Goal: Task Accomplishment & Management: Complete application form

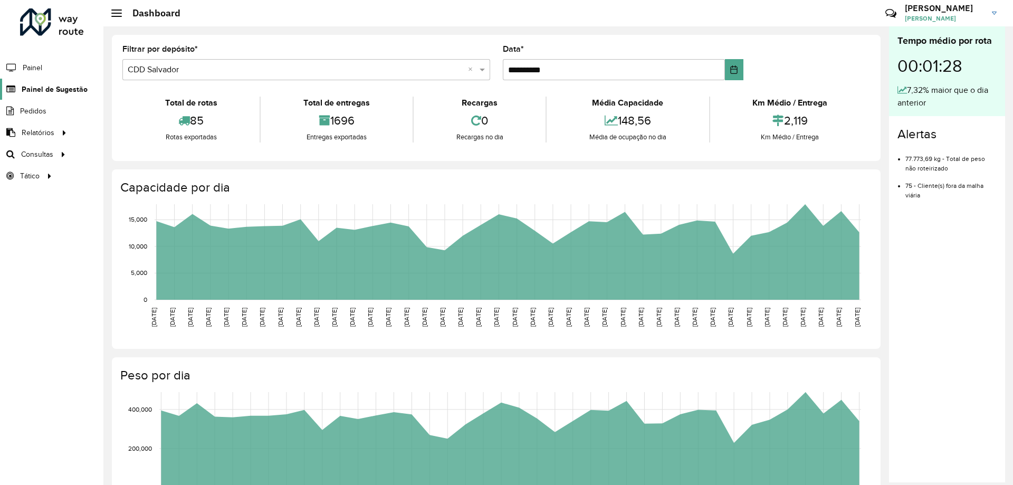
click at [46, 91] on span "Painel de Sugestão" at bounding box center [55, 89] width 66 height 11
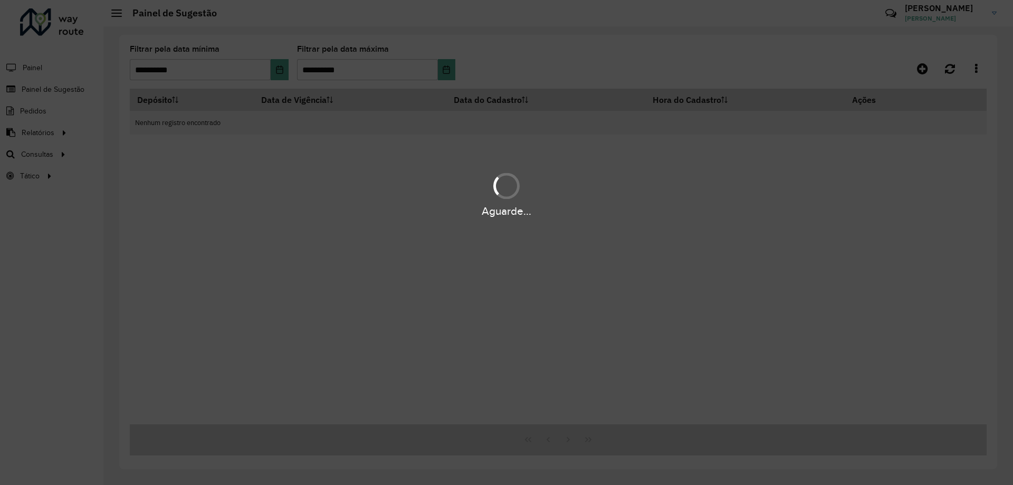
click at [50, 89] on div "Aguarde..." at bounding box center [506, 242] width 1013 height 485
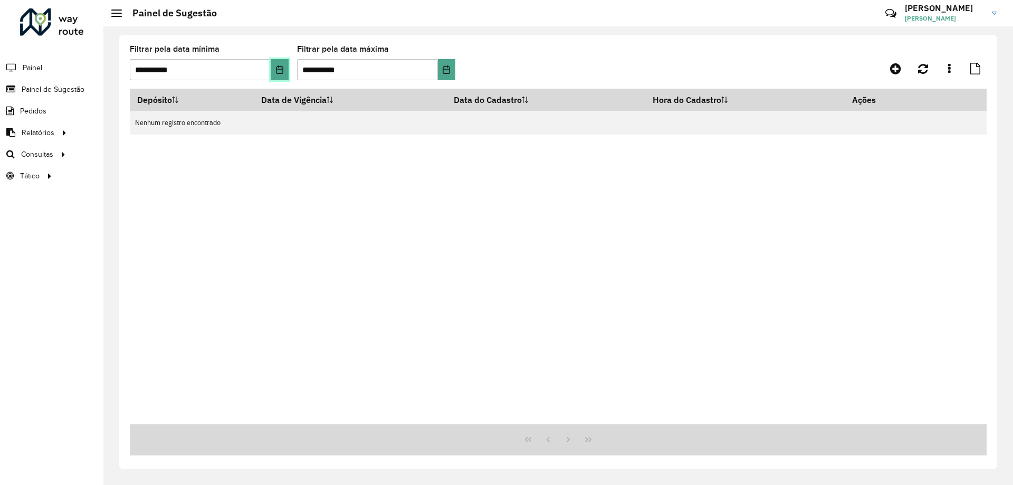
click at [271, 66] on button "Choose Date" at bounding box center [279, 69] width 17 height 21
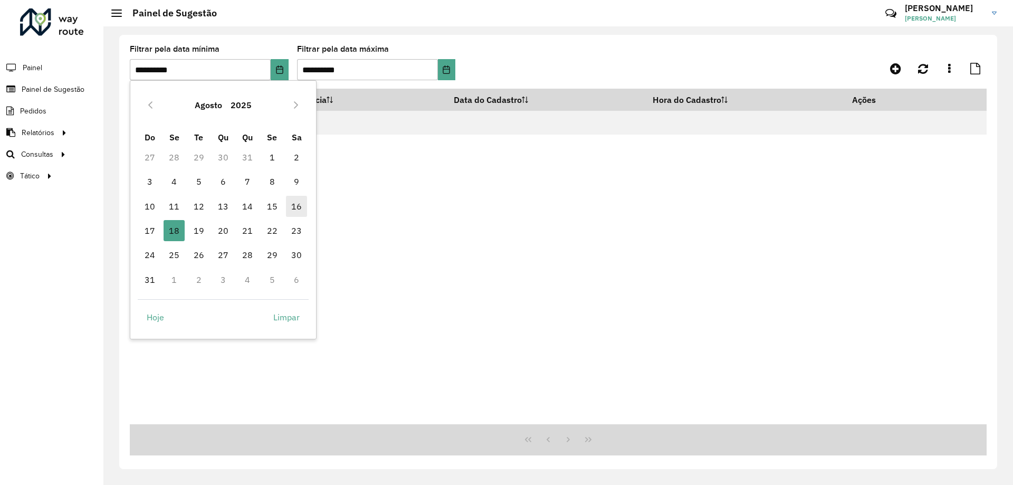
click at [296, 207] on span "16" at bounding box center [296, 206] width 21 height 21
type input "**********"
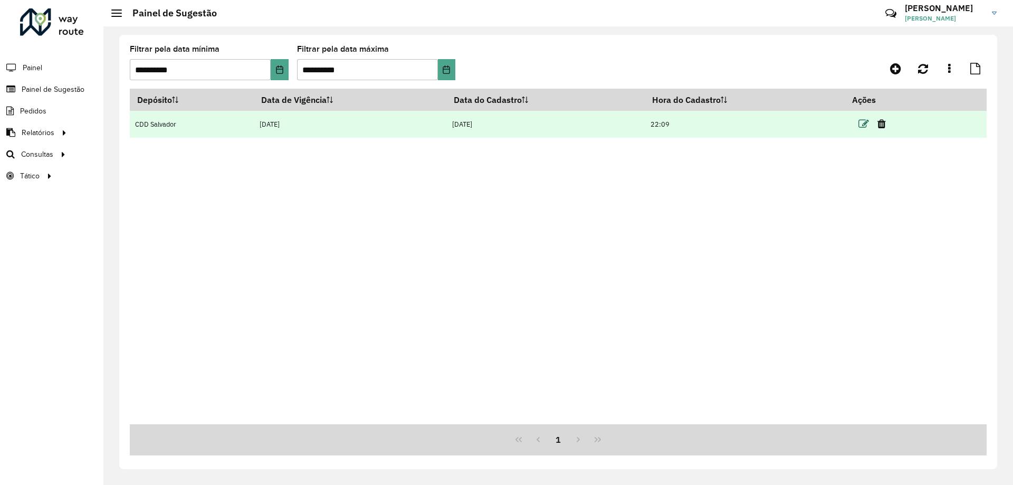
click at [862, 124] on icon at bounding box center [863, 124] width 11 height 11
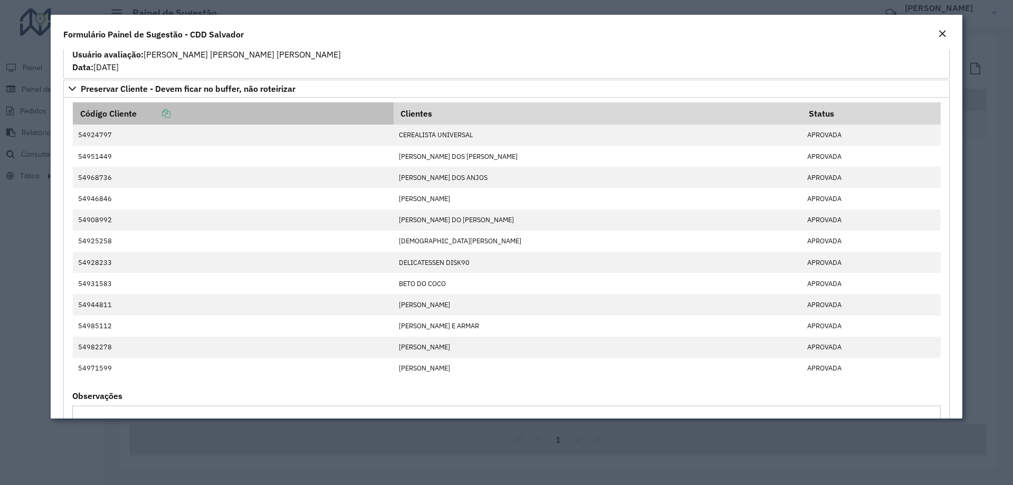
scroll to position [686, 0]
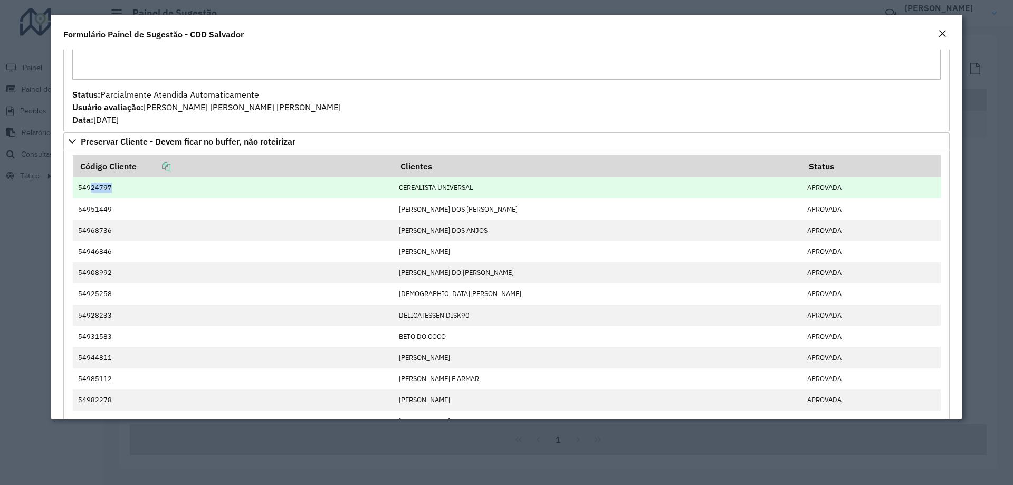
drag, startPoint x: 112, startPoint y: 190, endPoint x: 91, endPoint y: 187, distance: 21.3
click at [91, 187] on td "54924797" at bounding box center [233, 187] width 321 height 21
copy td "24797"
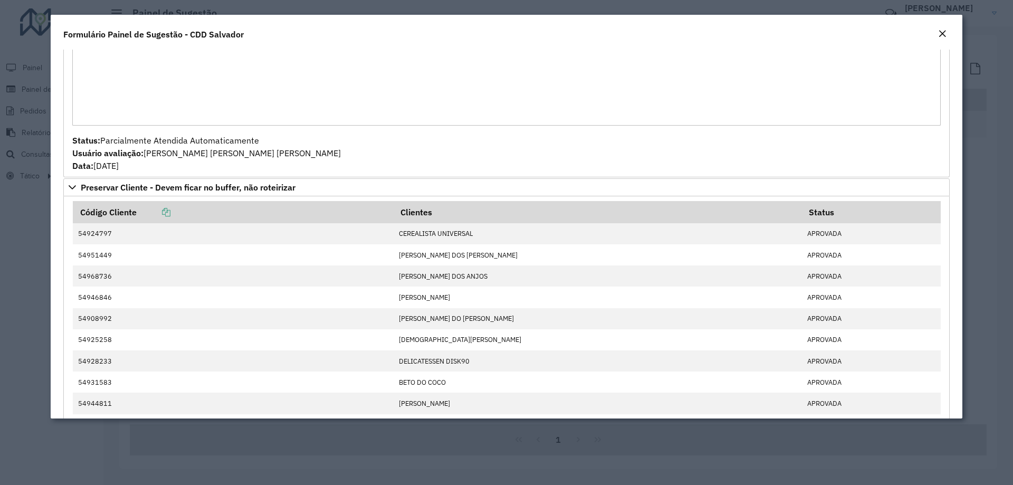
scroll to position [45, 0]
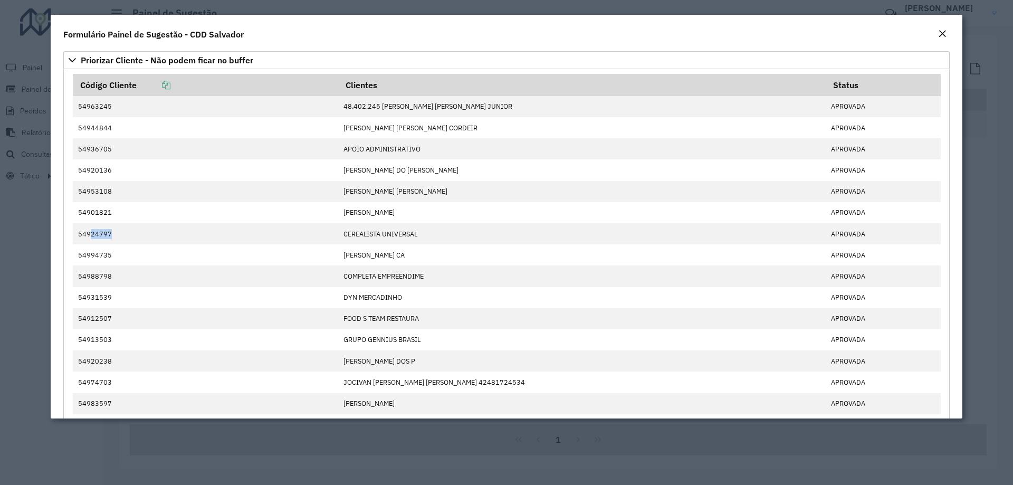
click at [942, 29] on div "Close" at bounding box center [942, 34] width 8 height 13
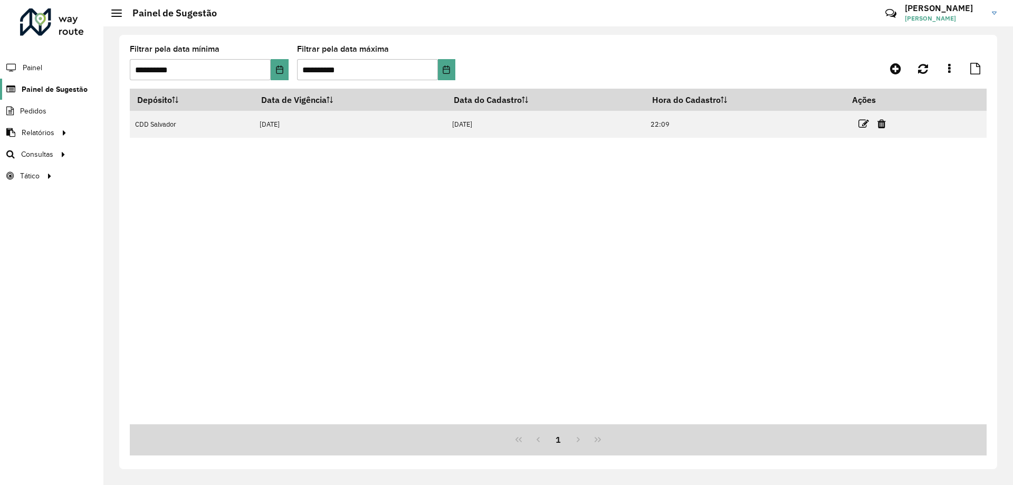
click at [33, 93] on span "Painel de Sugestão" at bounding box center [55, 89] width 66 height 11
click at [36, 91] on span "Painel de Sugestão" at bounding box center [55, 89] width 66 height 11
click at [275, 70] on icon "Choose Date" at bounding box center [279, 69] width 8 height 8
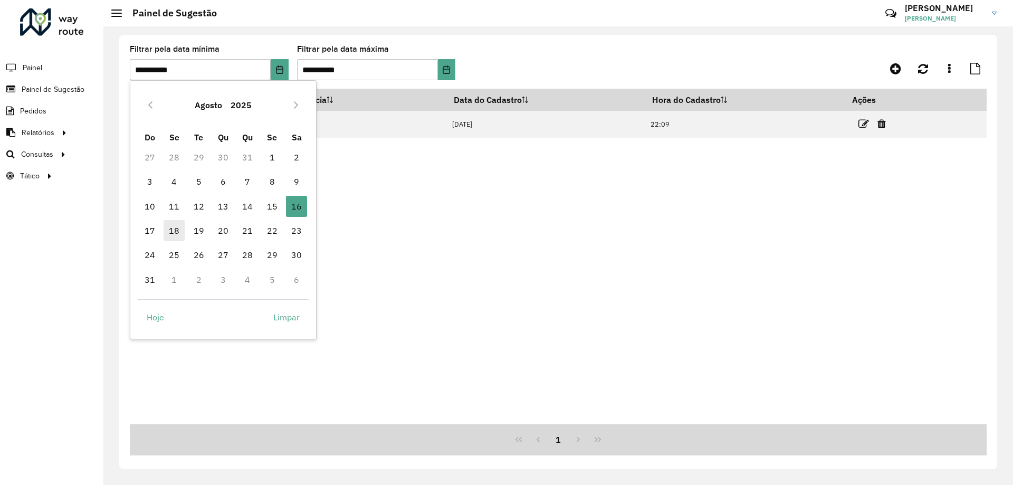
click at [176, 226] on span "18" at bounding box center [173, 230] width 21 height 21
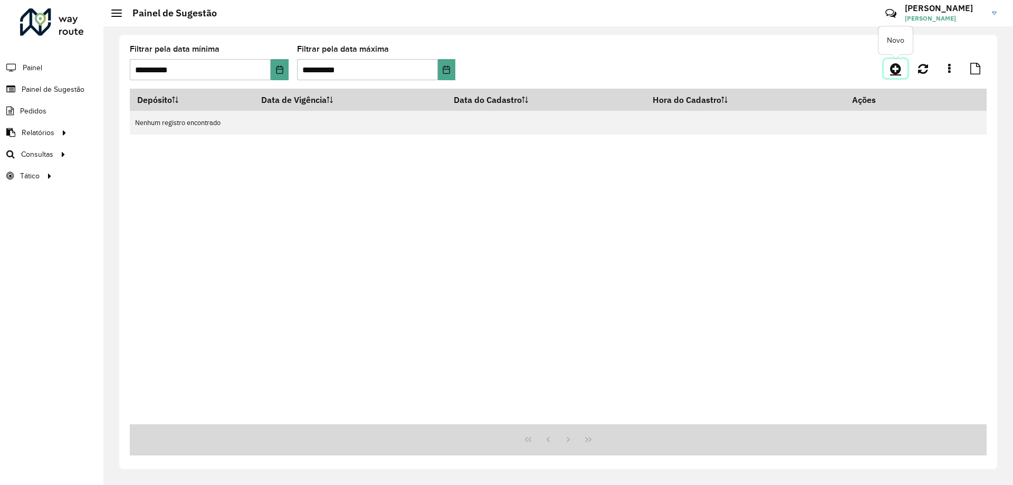
click at [893, 61] on link at bounding box center [895, 68] width 24 height 19
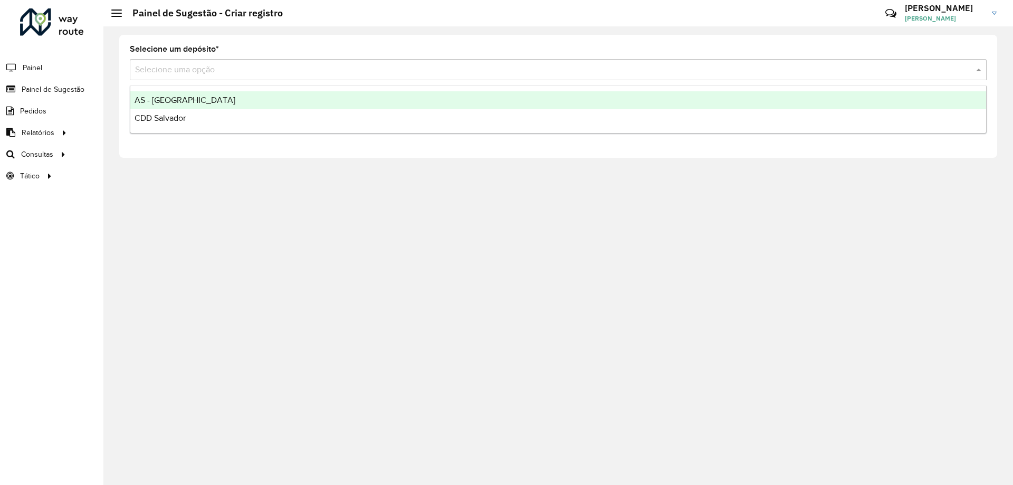
click at [206, 69] on input "text" at bounding box center [547, 70] width 825 height 13
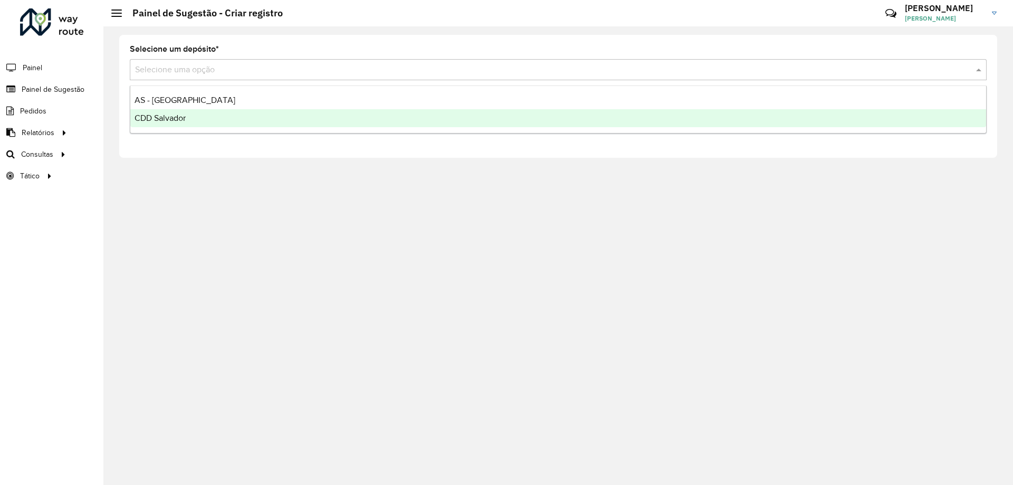
click at [187, 114] on div "CDD Salvador" at bounding box center [557, 118] width 855 height 18
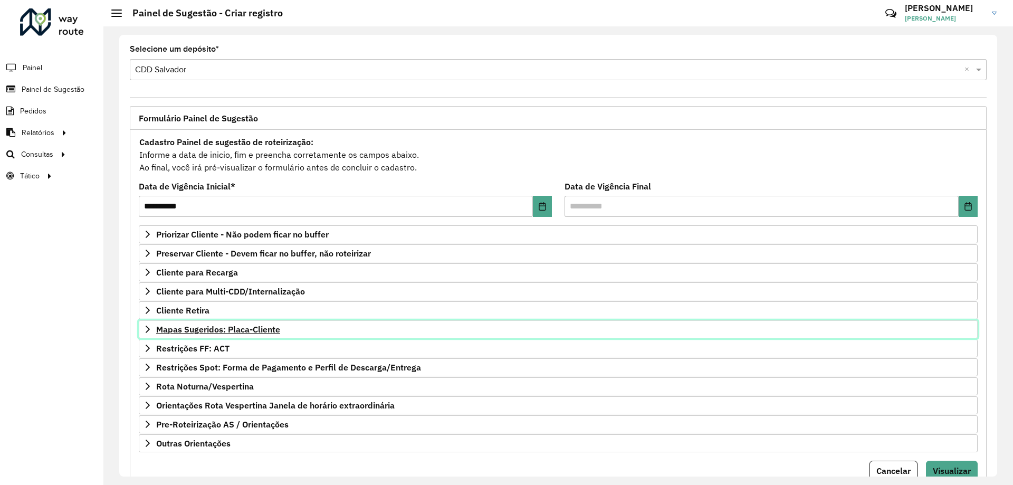
click at [232, 327] on span "Mapas Sugeridos: Placa-Cliente" at bounding box center [218, 329] width 124 height 8
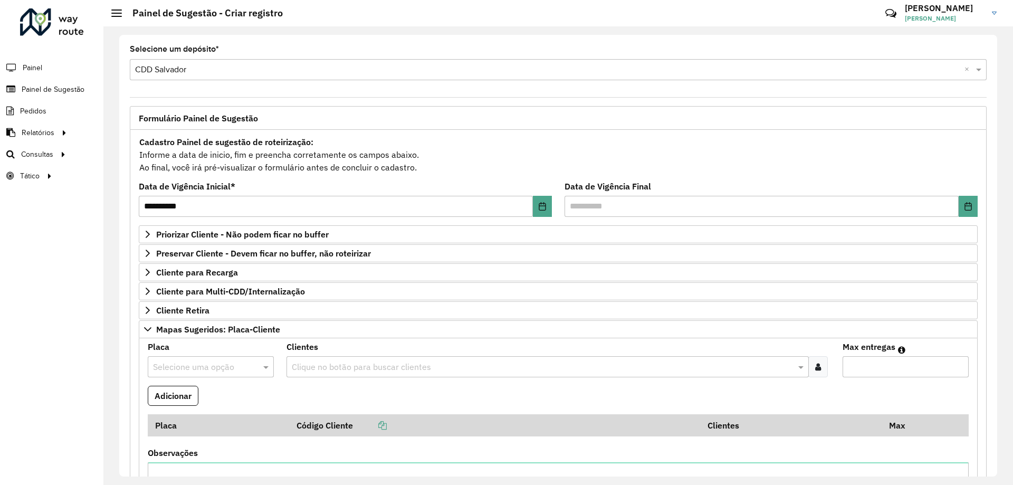
click at [319, 363] on input "text" at bounding box center [542, 367] width 506 height 13
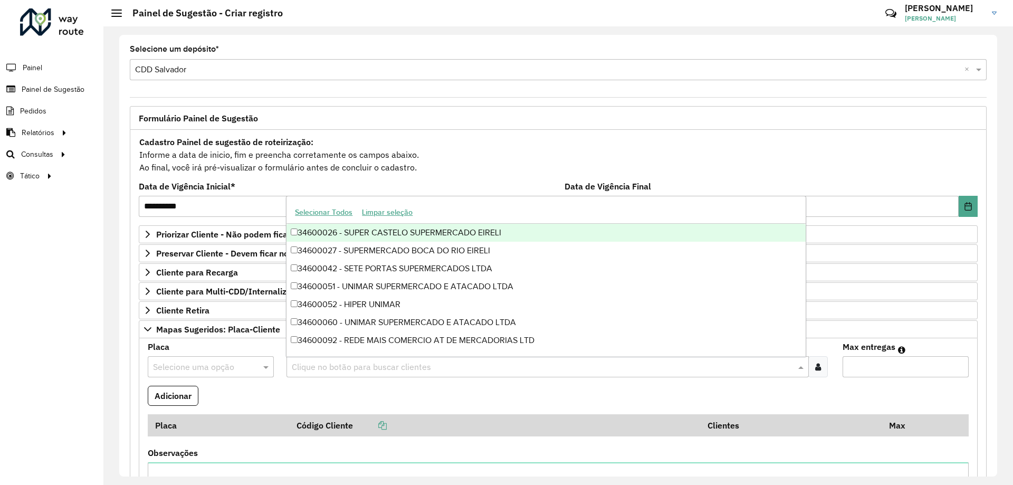
paste input "*****"
type input "*****"
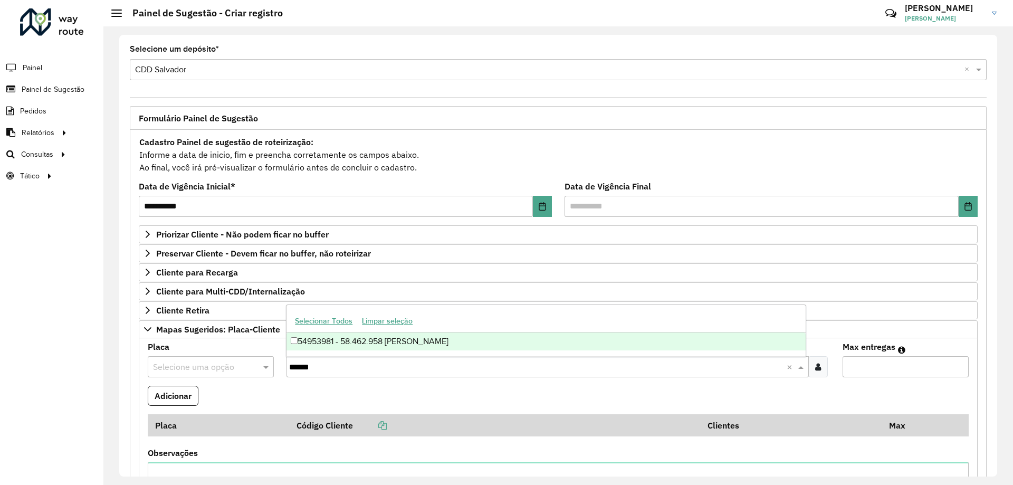
click at [326, 343] on div "54953981 - 58.462.958 [PERSON_NAME]" at bounding box center [545, 341] width 518 height 18
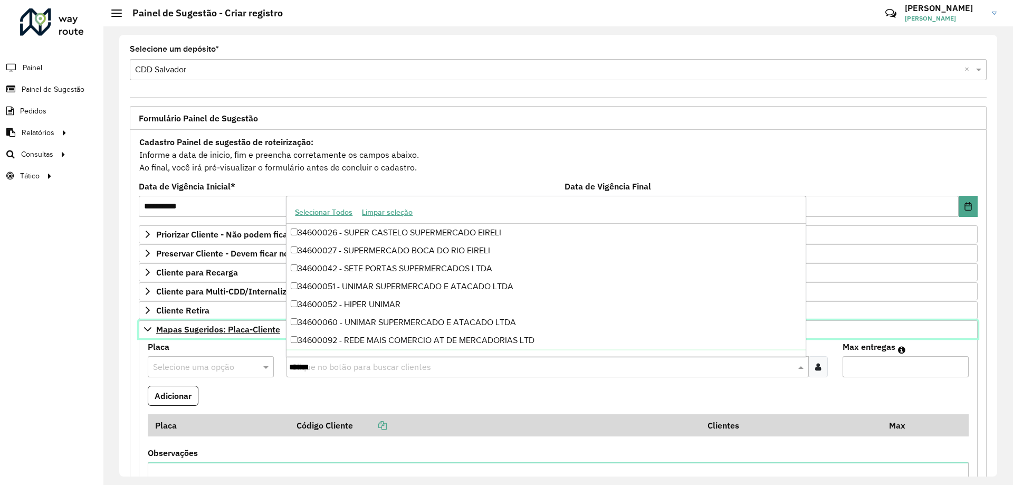
click at [155, 336] on link "Mapas Sugeridos: Placa-Cliente" at bounding box center [558, 329] width 838 height 18
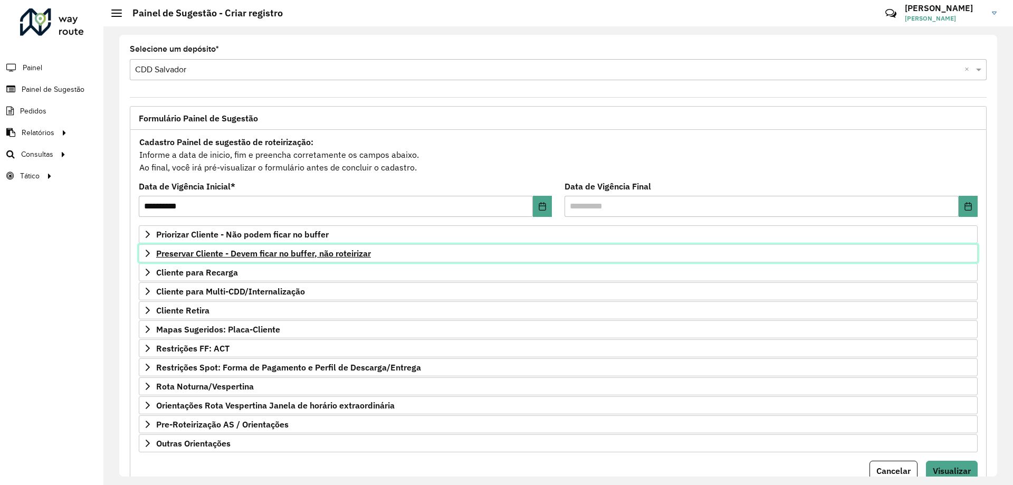
click at [230, 247] on link "Preservar Cliente - Devem ficar no buffer, não roteirizar" at bounding box center [558, 253] width 838 height 18
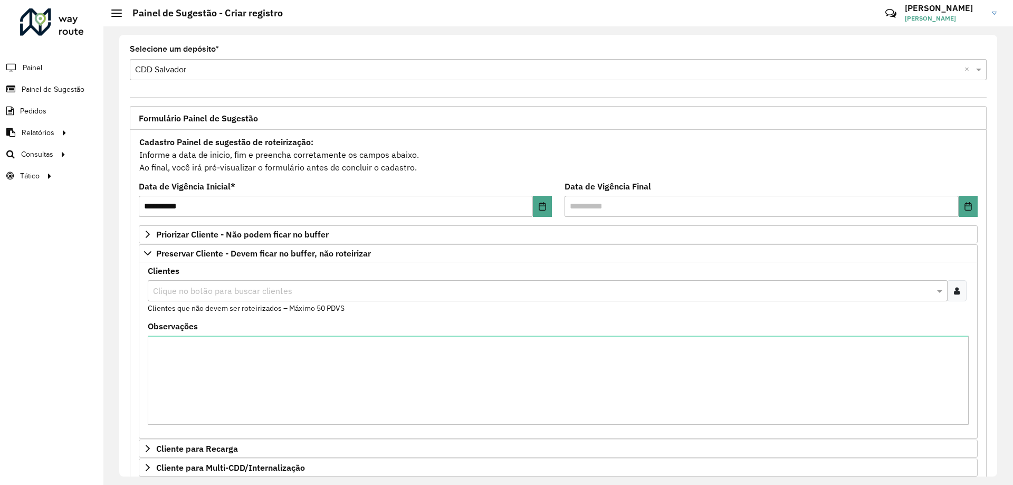
click at [264, 285] on input "text" at bounding box center [542, 291] width 784 height 13
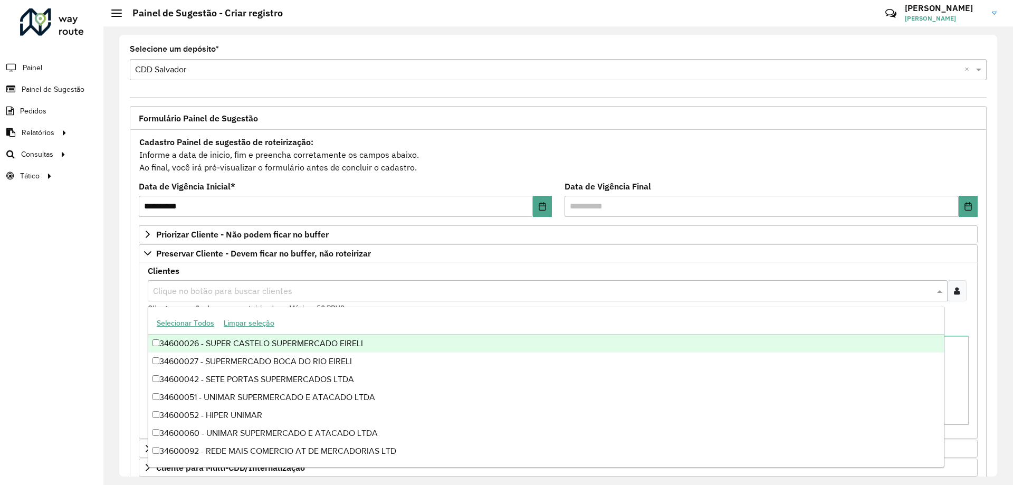
paste input "*****"
type input "*****"
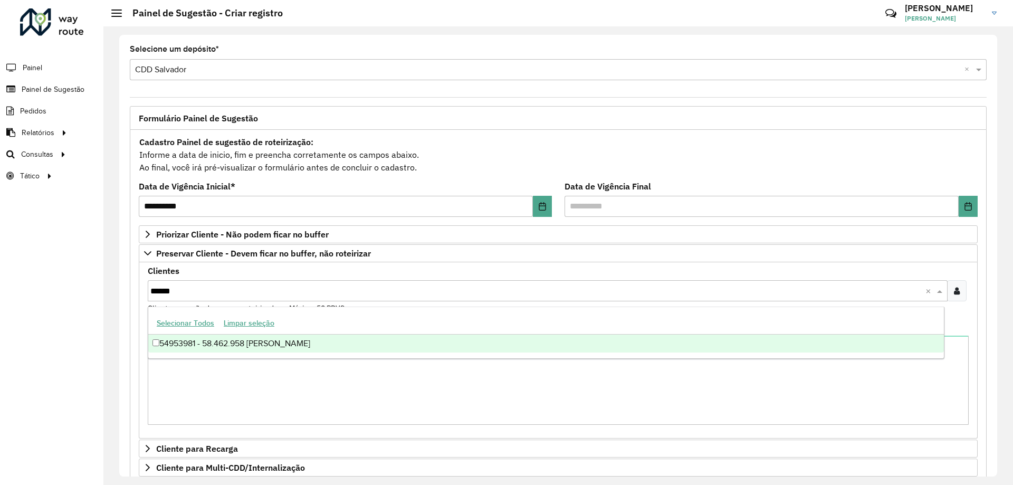
click at [197, 345] on div "54953981 - 58.462.958 [PERSON_NAME]" at bounding box center [545, 343] width 795 height 18
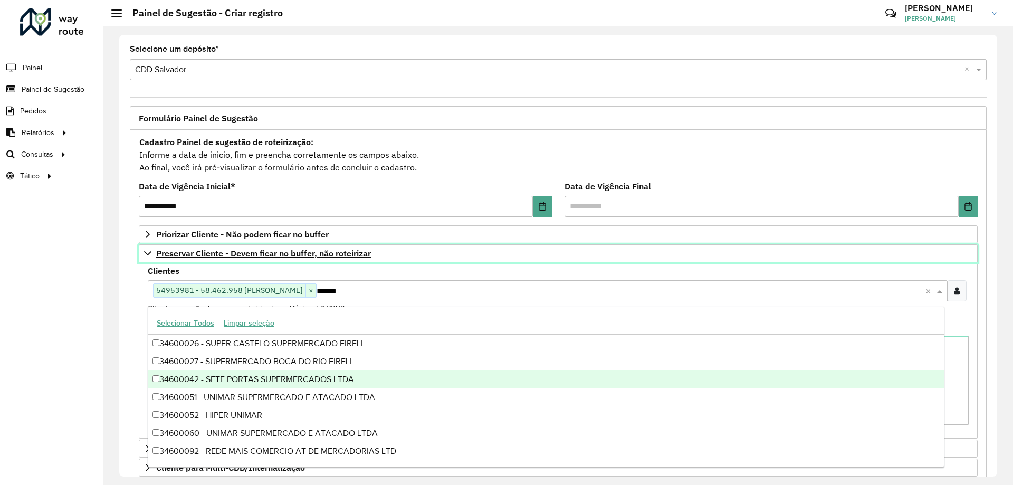
click at [146, 253] on icon at bounding box center [147, 253] width 7 height 4
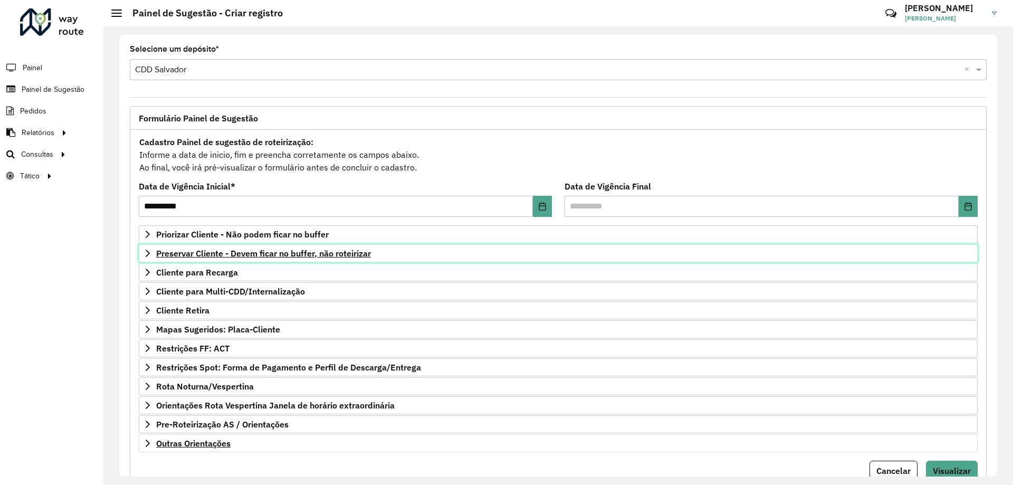
scroll to position [41, 0]
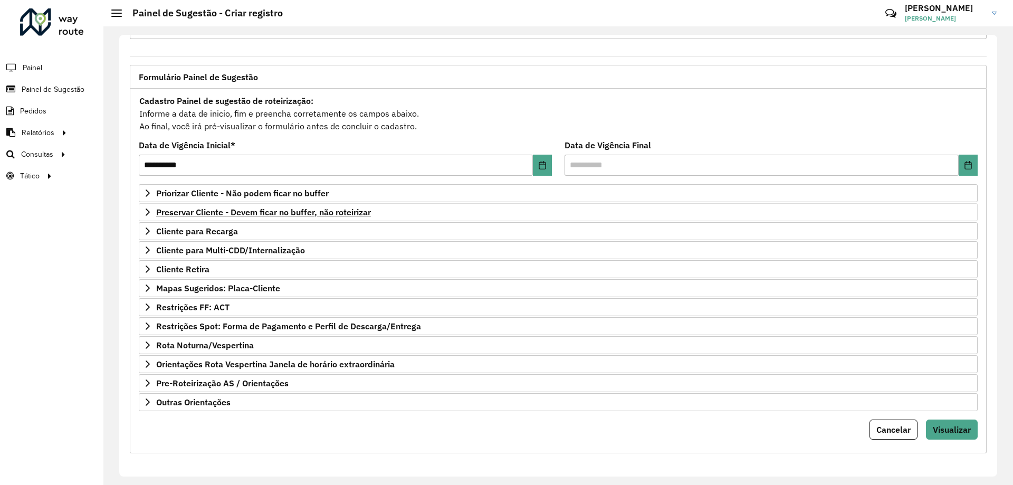
click at [942, 445] on div "**********" at bounding box center [558, 271] width 856 height 364
click at [951, 427] on span "Visualizar" at bounding box center [951, 429] width 38 height 11
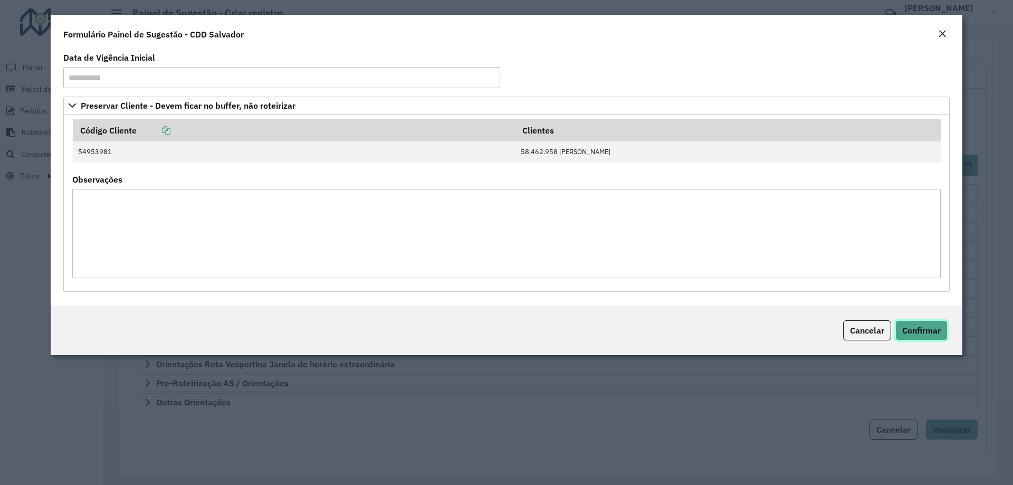
click at [921, 333] on span "Confirmar" at bounding box center [921, 330] width 38 height 11
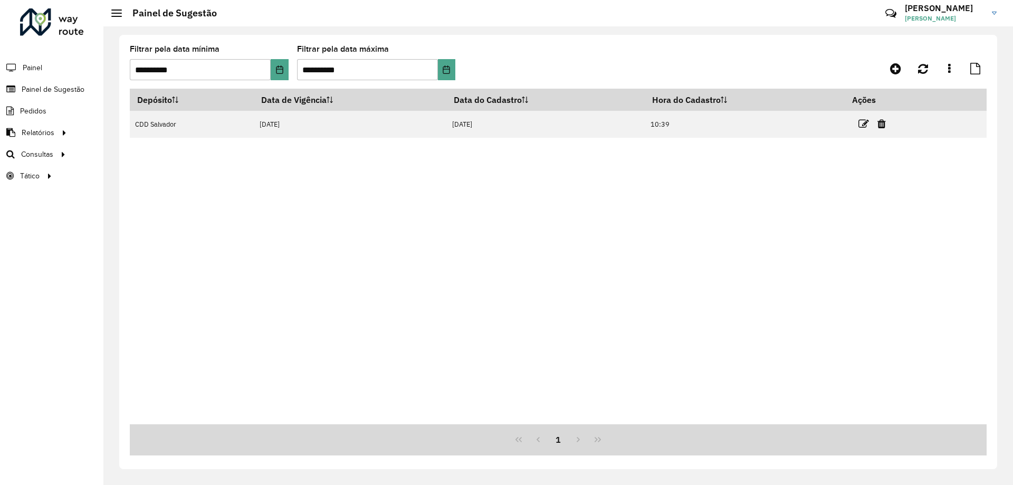
click at [531, 45] on div "**********" at bounding box center [558, 252] width 878 height 434
